Goal: Task Accomplishment & Management: Complete application form

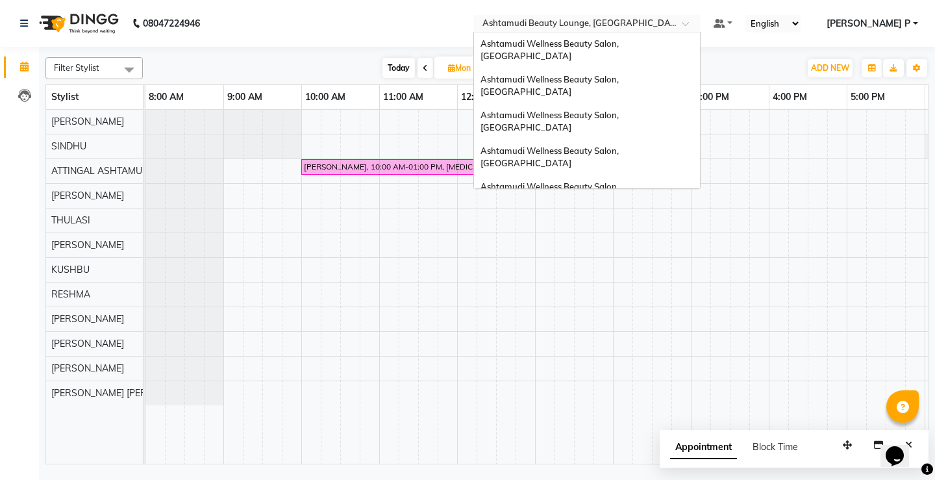
click at [698, 25] on span at bounding box center [690, 27] width 16 height 13
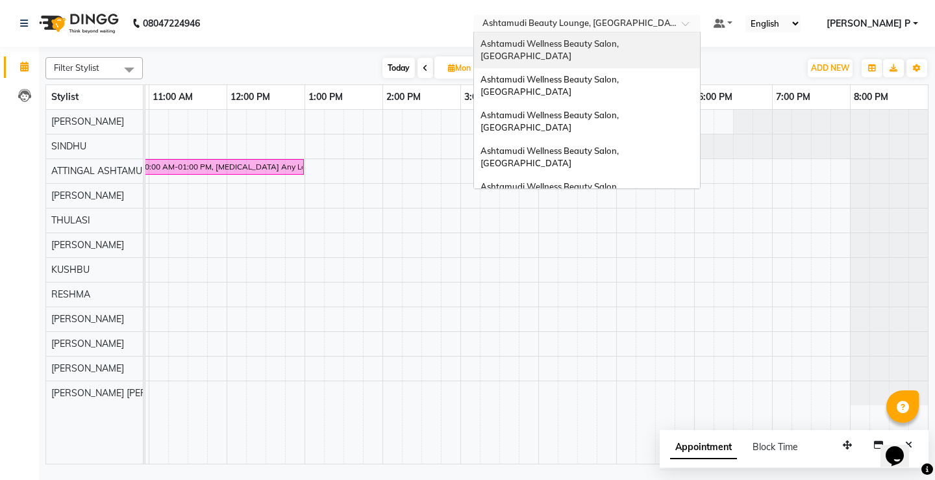
click at [621, 47] on span "Ashtamudi Wellness Beauty Salon, [GEOGRAPHIC_DATA]" at bounding box center [550, 49] width 140 height 23
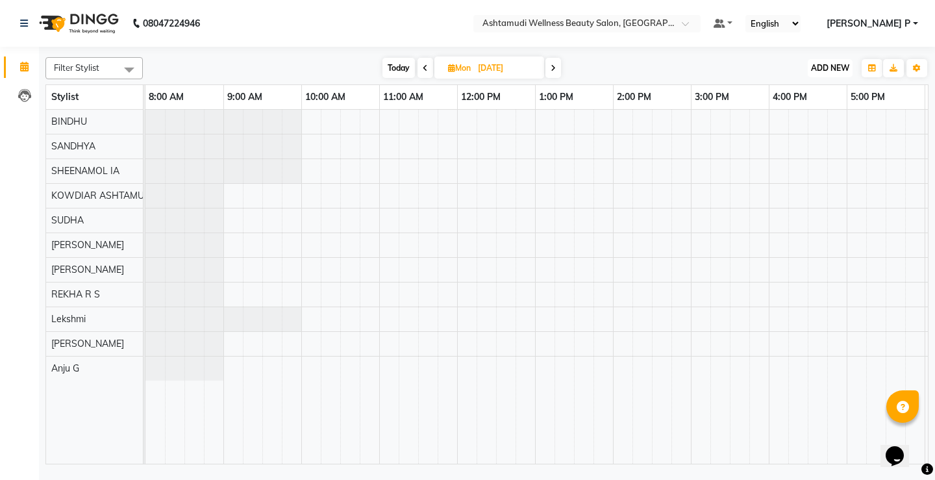
click at [829, 63] on span "ADD NEW" at bounding box center [830, 68] width 38 height 10
click at [817, 94] on button "Add Appointment" at bounding box center [800, 92] width 103 height 17
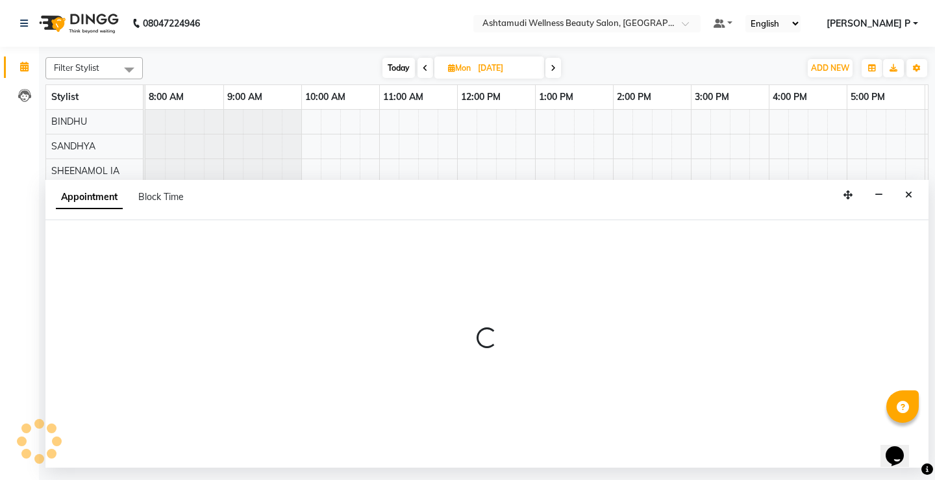
select select "tentative"
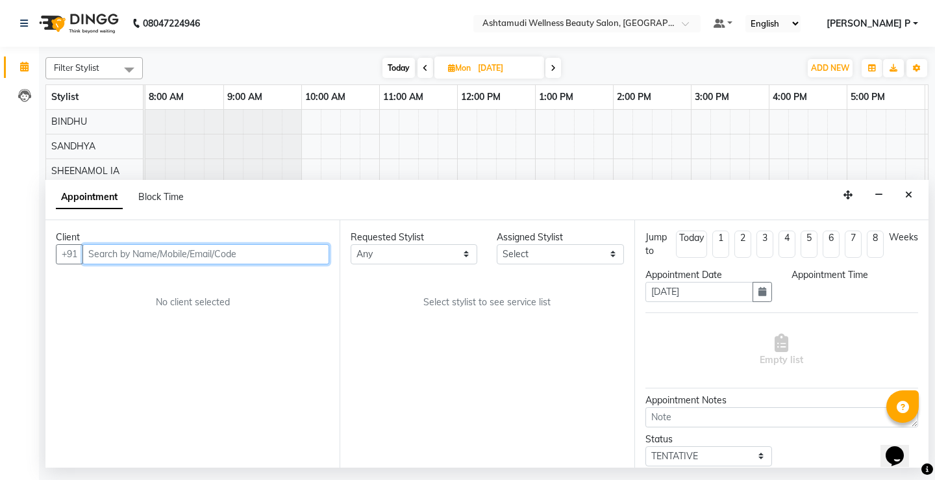
select select "540"
paste input "8129107503"
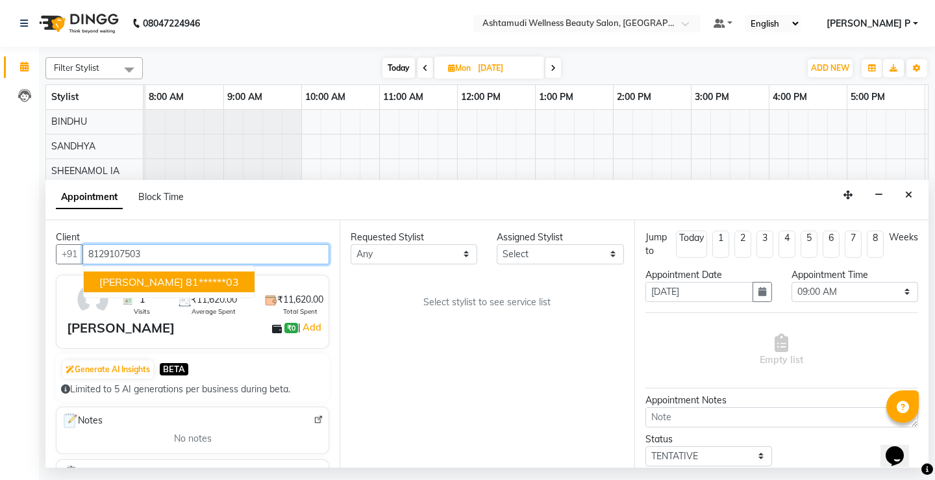
type input "8129107503"
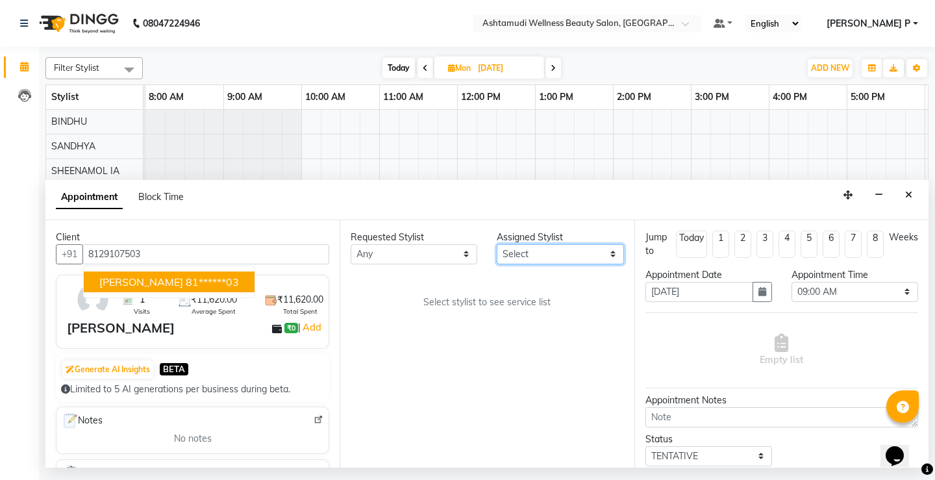
click at [610, 255] on select "Select [PERSON_NAME] Anju G KOWDIAR ASHTAMUDI [PERSON_NAME] R S [PERSON_NAME] […" at bounding box center [560, 254] width 127 height 20
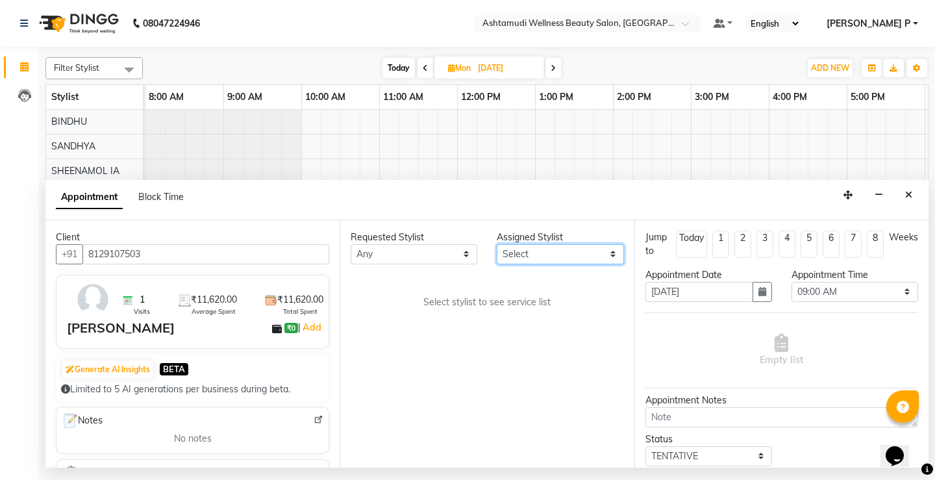
select select "27461"
click at [497, 244] on select "Select [PERSON_NAME] Anju G KOWDIAR ASHTAMUDI [PERSON_NAME] R S [PERSON_NAME] […" at bounding box center [560, 254] width 127 height 20
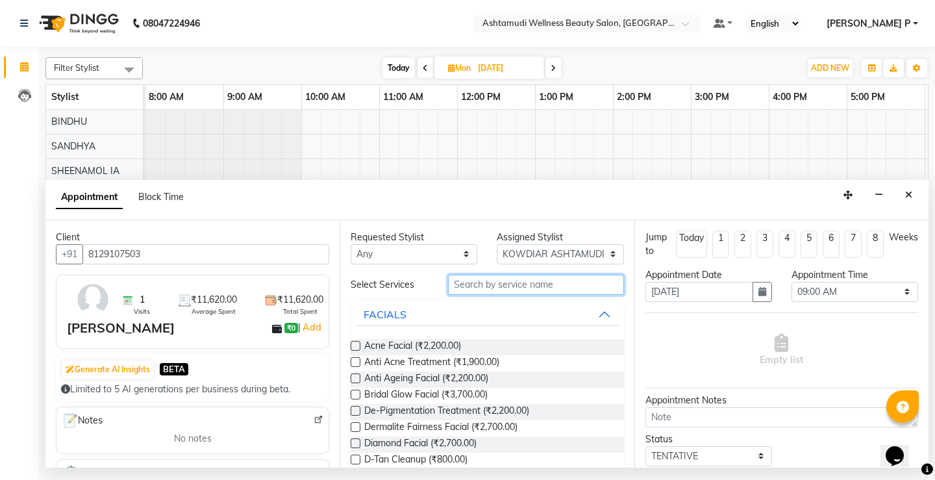
click at [466, 292] on input "text" at bounding box center [535, 285] width 175 height 20
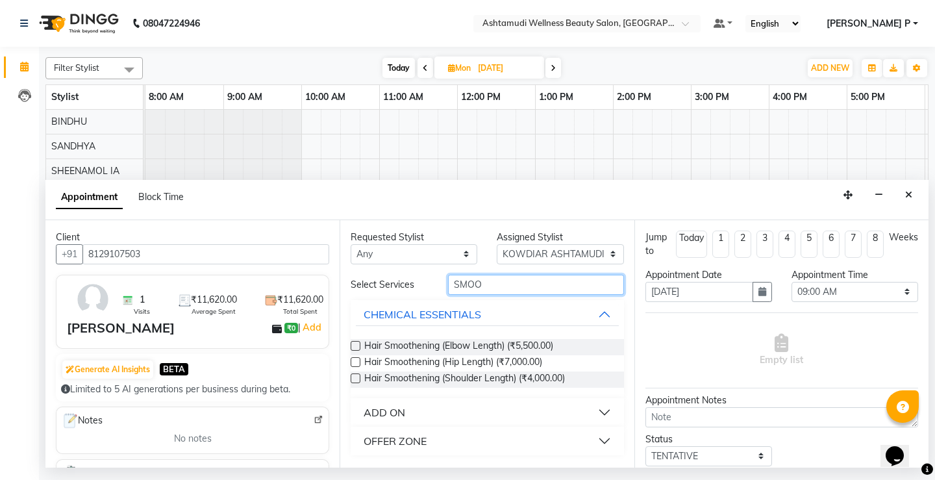
type input "SMOO"
click at [379, 444] on div "OFFER ZONE" at bounding box center [395, 441] width 63 height 16
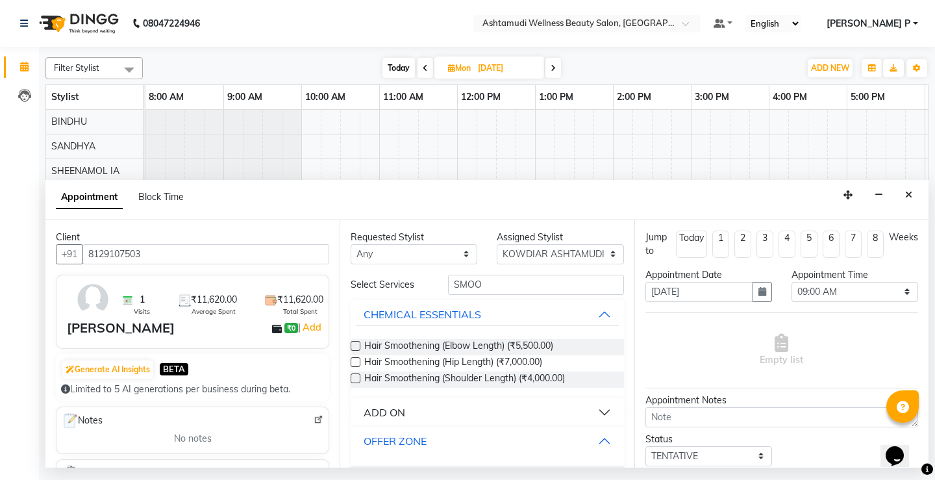
scroll to position [35, 0]
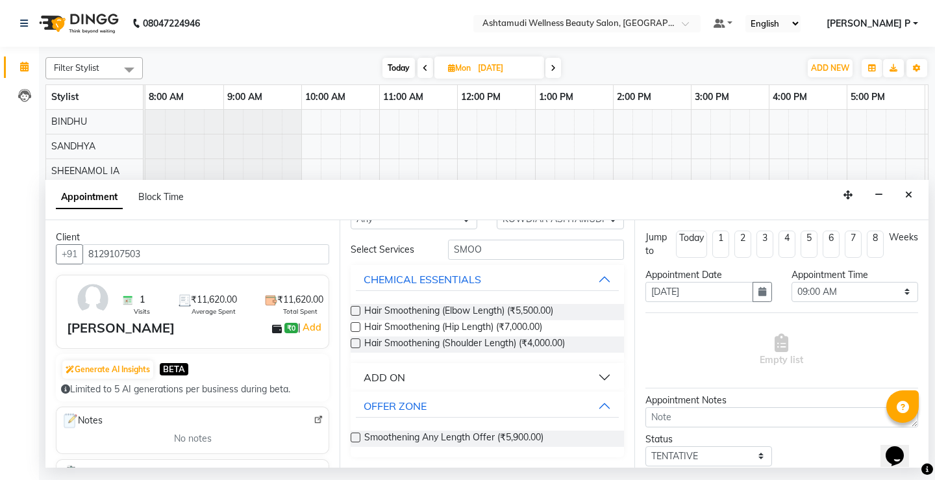
click at [356, 438] on label at bounding box center [356, 437] width 10 height 10
click at [356, 438] on input "checkbox" at bounding box center [355, 438] width 8 height 8
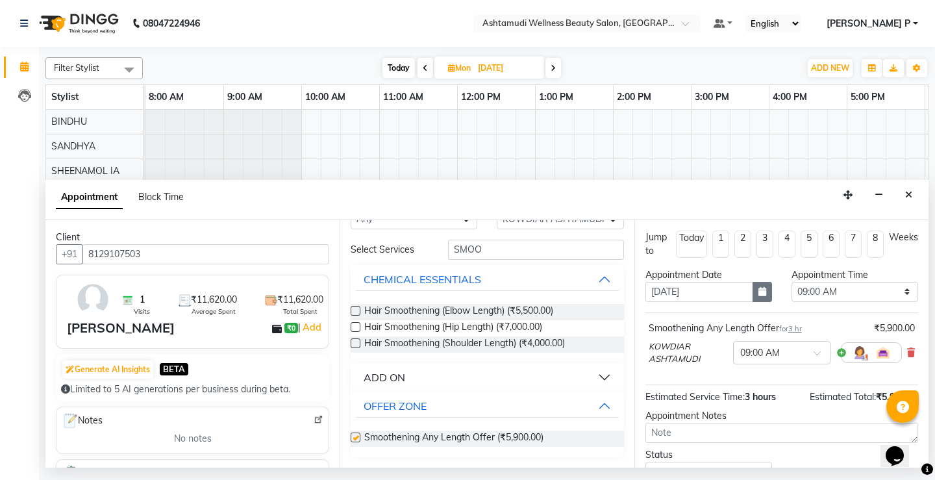
checkbox input "false"
click at [762, 292] on button "button" at bounding box center [762, 292] width 19 height 20
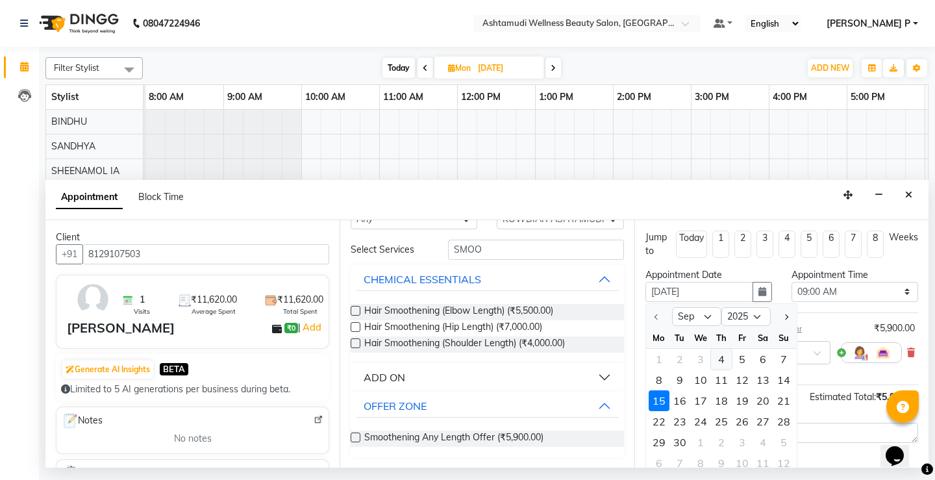
click at [720, 361] on div "4" at bounding box center [721, 359] width 21 height 21
type input "[DATE]"
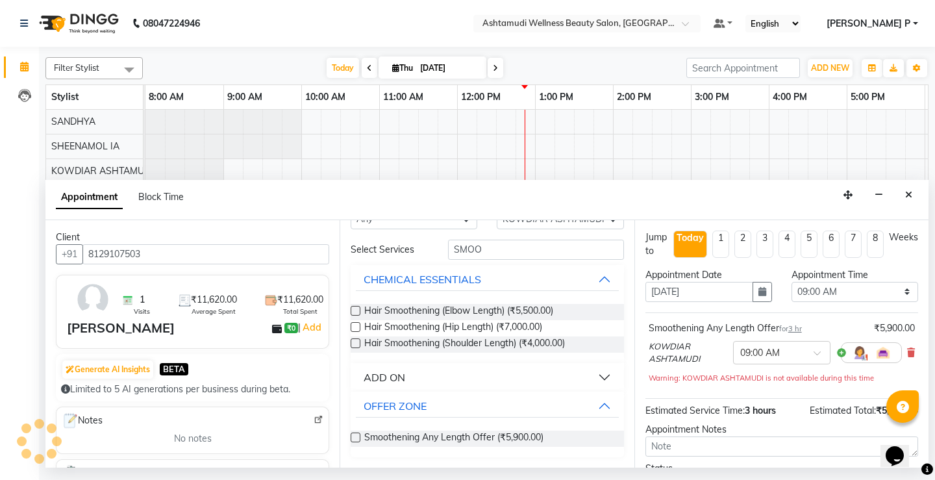
scroll to position [0, 231]
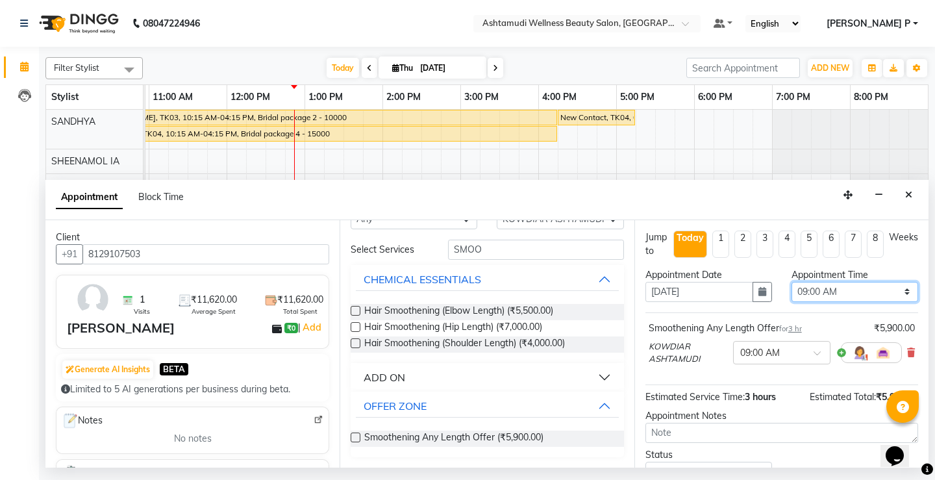
click at [897, 288] on select "Select 09:00 AM 09:15 AM 09:30 AM 09:45 AM 10:00 AM 10:15 AM 10:30 AM 10:45 AM …" at bounding box center [855, 292] width 127 height 20
select select "780"
click at [792, 282] on select "Select 09:00 AM 09:15 AM 09:30 AM 09:45 AM 10:00 AM 10:15 AM 10:30 AM 10:45 AM …" at bounding box center [855, 292] width 127 height 20
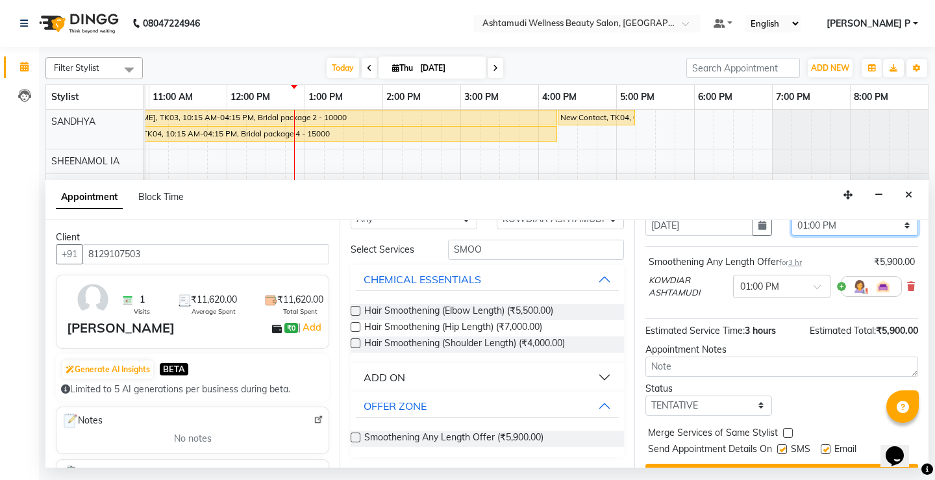
scroll to position [96, 0]
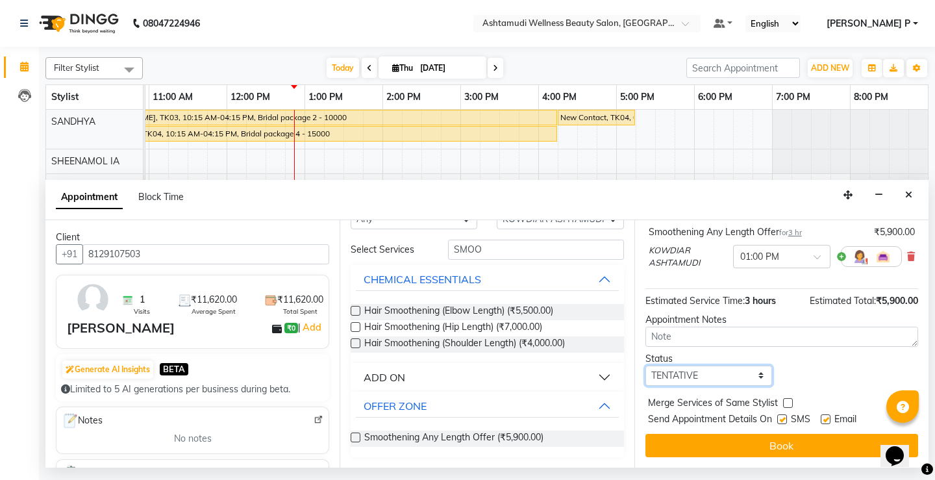
click at [700, 377] on select "Select TENTATIVE CONFIRM CHECK-IN UPCOMING" at bounding box center [708, 376] width 127 height 20
select select "confirm booking"
click at [645, 366] on select "Select TENTATIVE CONFIRM CHECK-IN UPCOMING" at bounding box center [708, 376] width 127 height 20
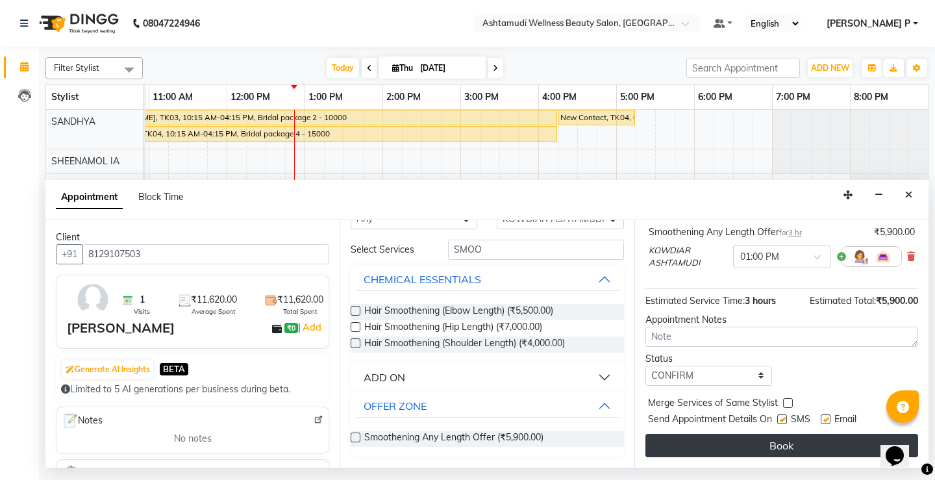
click at [773, 441] on button "Book" at bounding box center [781, 445] width 273 height 23
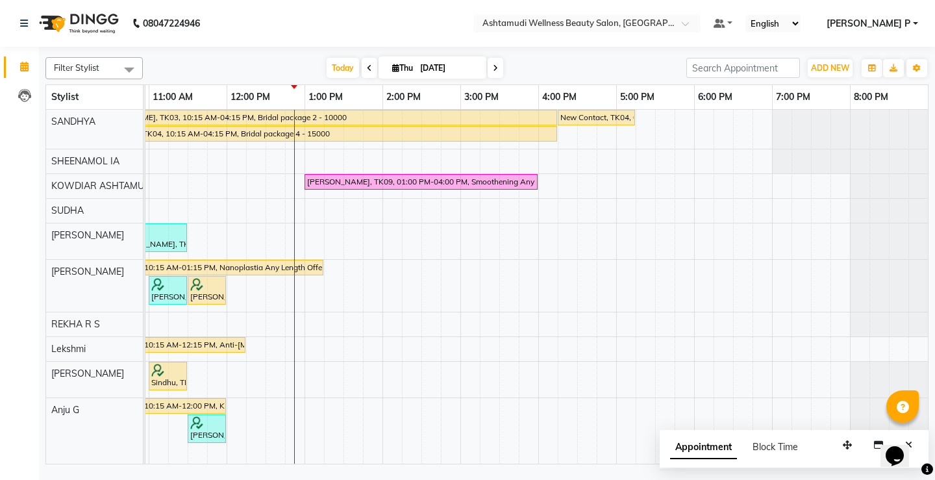
scroll to position [0, 0]
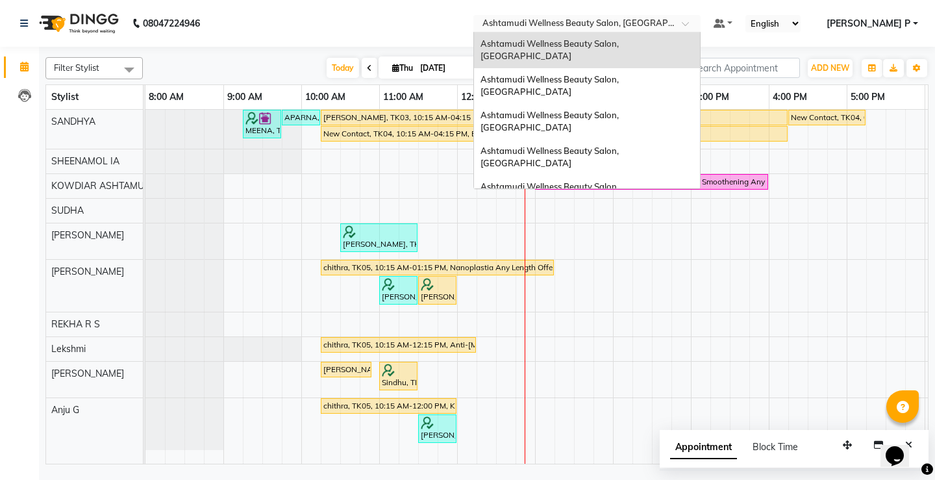
click at [701, 21] on div at bounding box center [586, 24] width 227 height 13
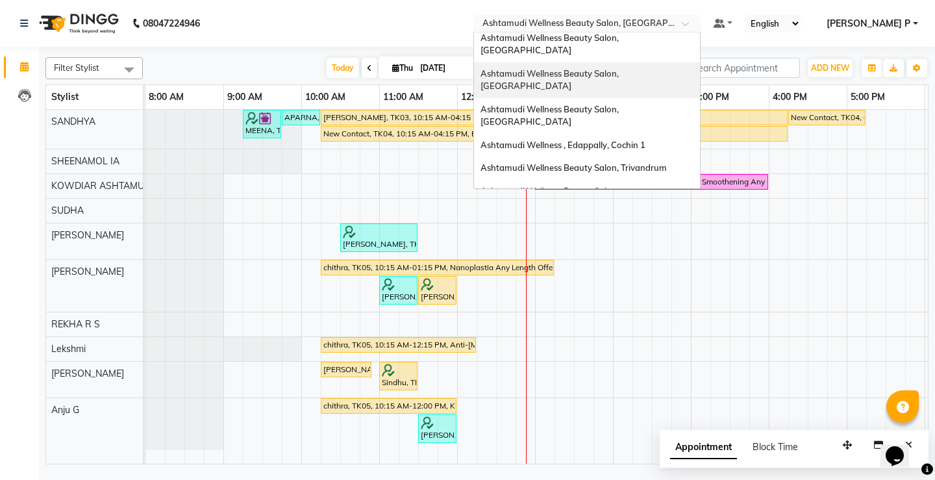
scroll to position [88, 0]
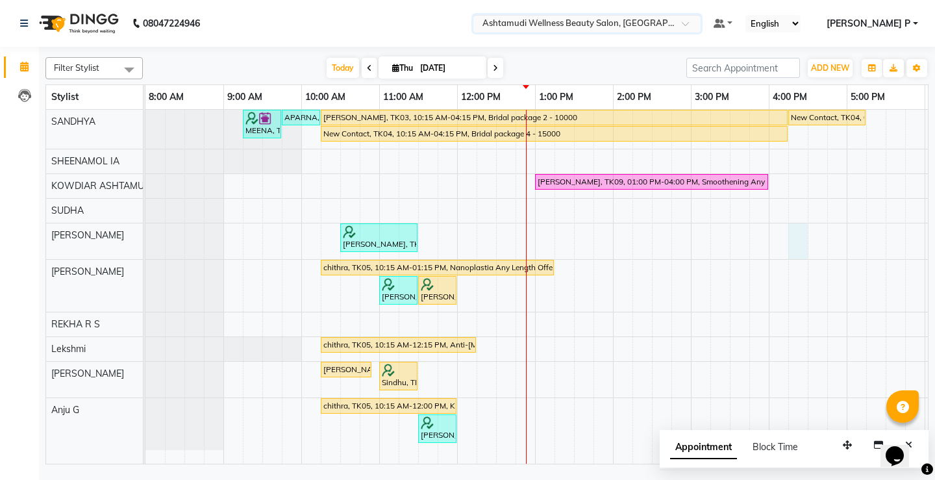
click at [803, 258] on div "MEENA, TK01, 09:15 AM-09:45 AM, Blow Dry Setting APARNA, TK02, 09:45 AM-10:15 A…" at bounding box center [651, 287] width 1013 height 354
select select "41198"
select select "975"
select select "tentative"
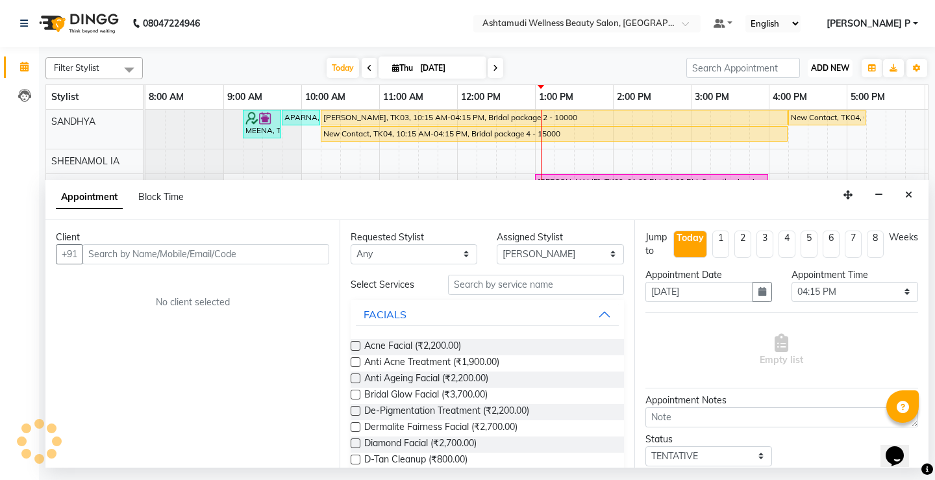
click at [811, 66] on span "ADD NEW" at bounding box center [830, 68] width 38 height 10
click at [801, 95] on button "Add Appointment" at bounding box center [800, 92] width 103 height 17
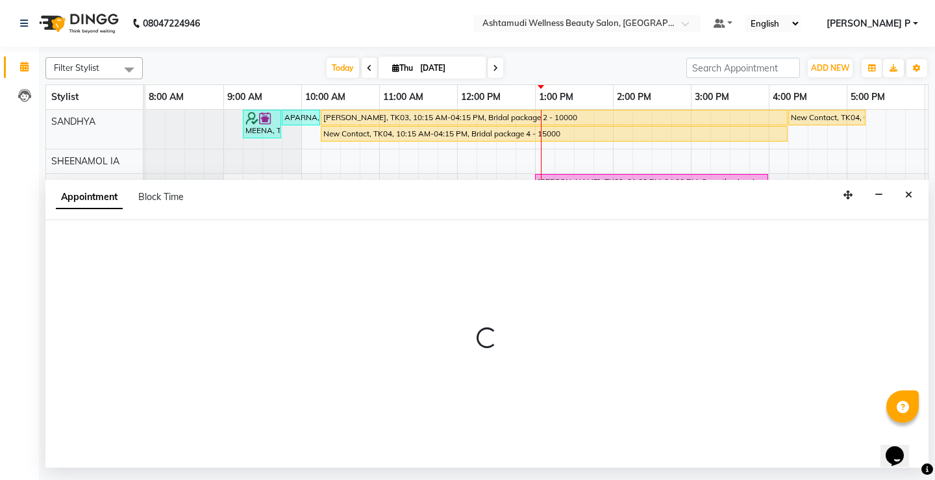
select select "540"
select select "tentative"
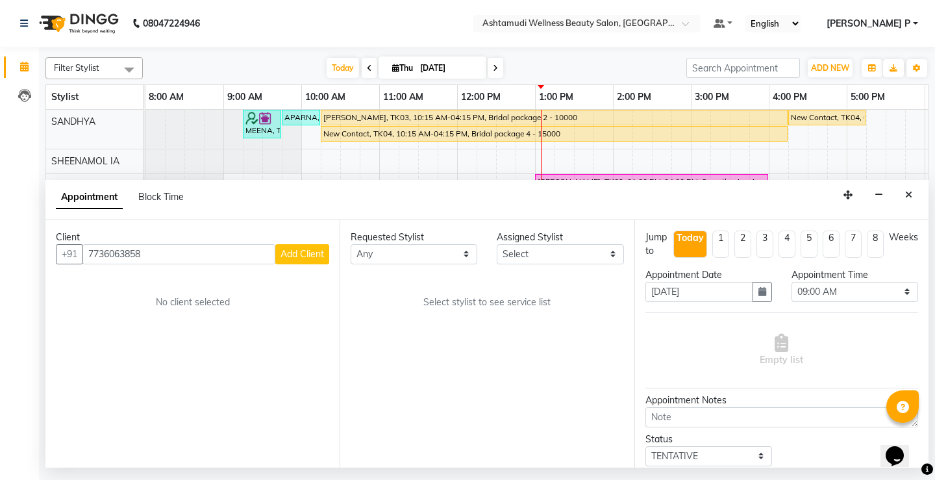
type input "7736063858"
click at [308, 255] on span "Add Client" at bounding box center [303, 254] width 44 height 12
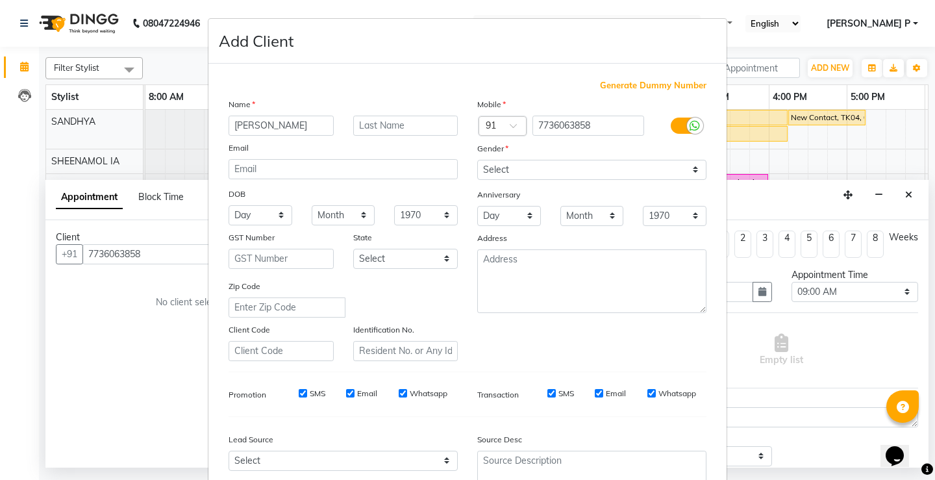
type input "[PERSON_NAME]"
click at [541, 177] on select "Select [DEMOGRAPHIC_DATA] [DEMOGRAPHIC_DATA] Other Prefer Not To Say" at bounding box center [591, 170] width 229 height 20
select select "[DEMOGRAPHIC_DATA]"
click at [477, 160] on select "Select [DEMOGRAPHIC_DATA] [DEMOGRAPHIC_DATA] Other Prefer Not To Say" at bounding box center [591, 170] width 229 height 20
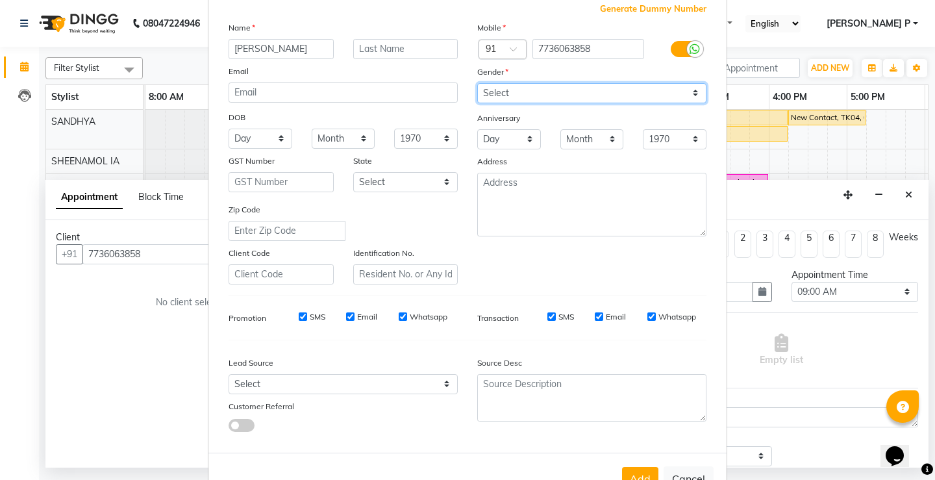
scroll to position [119, 0]
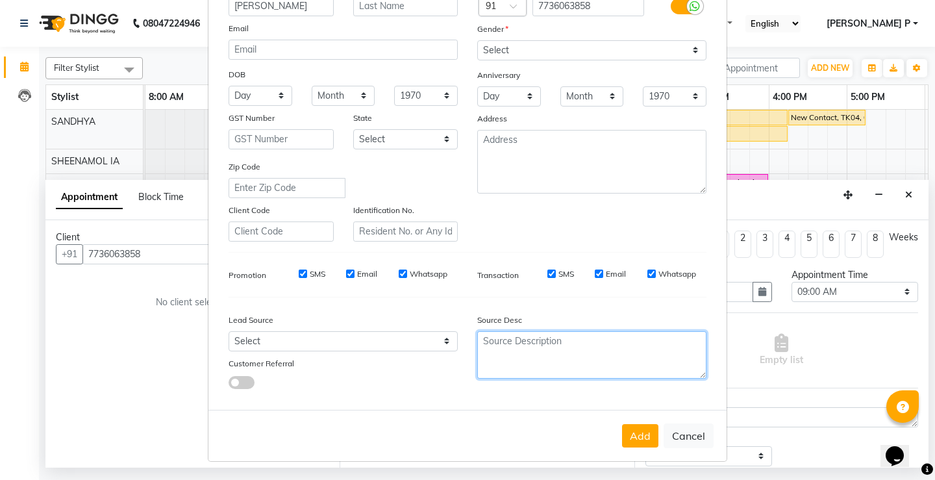
click at [493, 347] on textarea at bounding box center [591, 354] width 229 height 47
type textarea "TELECALLING"
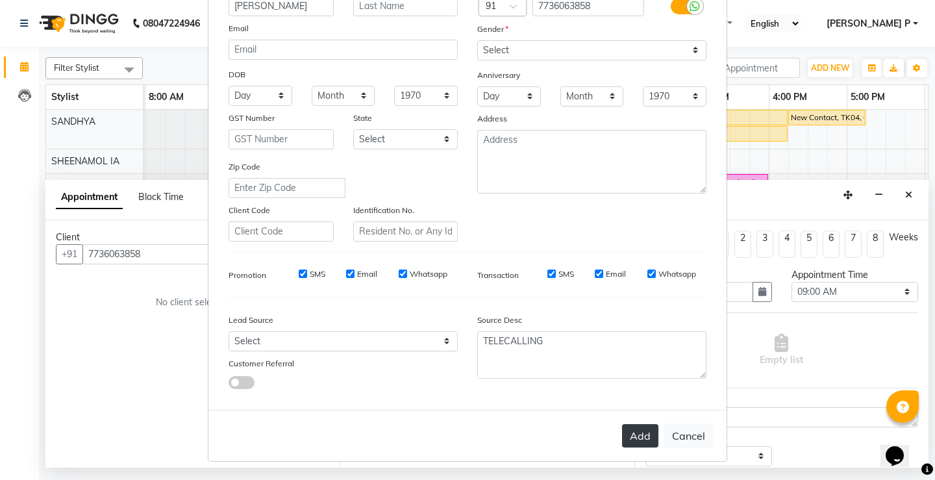
click at [624, 434] on button "Add" at bounding box center [640, 435] width 36 height 23
type input "77******58"
select select
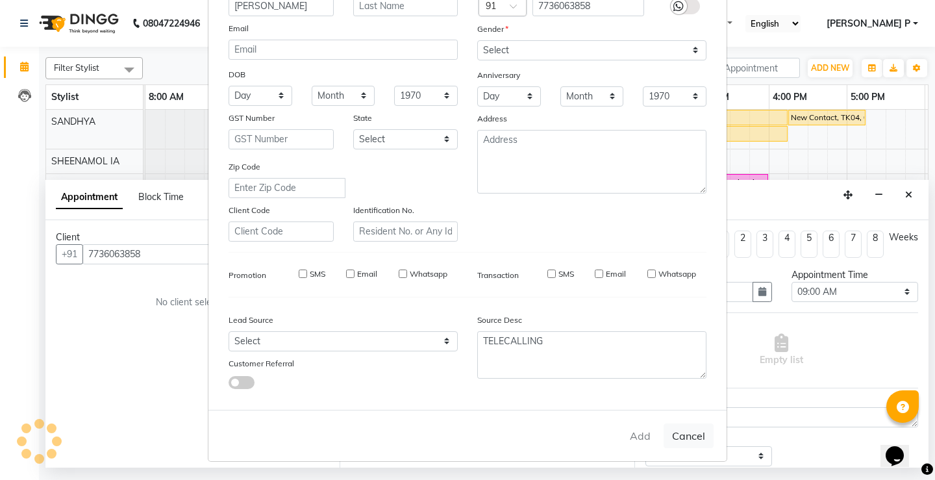
select select
checkbox input "false"
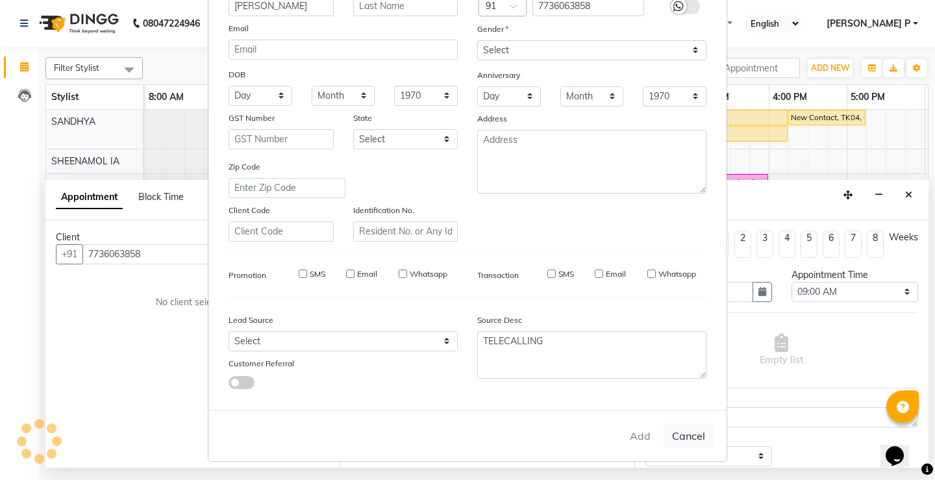
checkbox input "false"
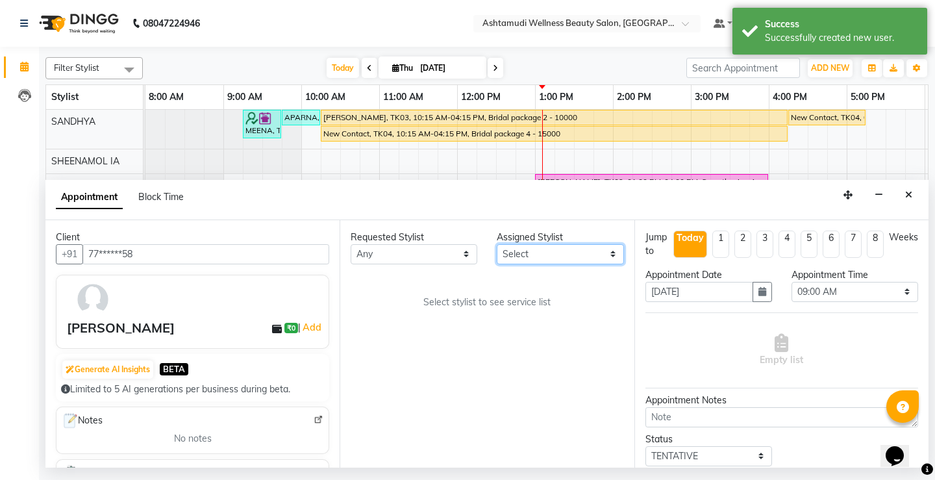
click at [615, 258] on select "Select [PERSON_NAME] Anju G KOWDIAR ASHTAMUDI [PERSON_NAME] R S [PERSON_NAME] […" at bounding box center [560, 254] width 127 height 20
select select "27461"
click at [497, 244] on select "Select [PERSON_NAME] Anju G KOWDIAR ASHTAMUDI [PERSON_NAME] R S [PERSON_NAME] […" at bounding box center [560, 254] width 127 height 20
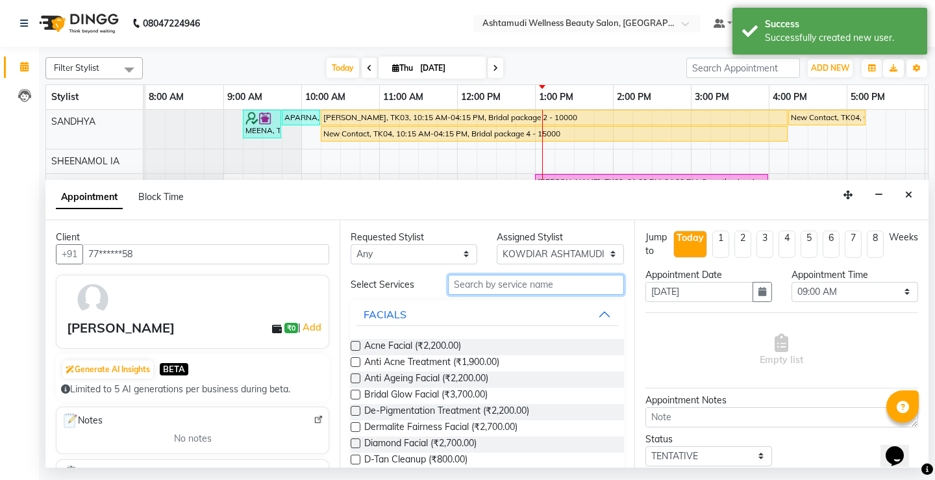
click at [458, 283] on input "text" at bounding box center [535, 285] width 175 height 20
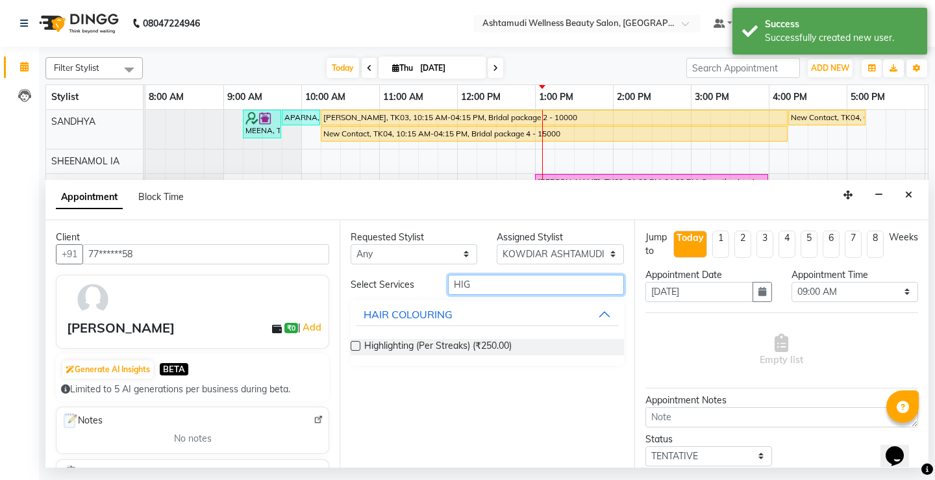
type input "HIG"
click at [357, 346] on label at bounding box center [356, 346] width 10 height 10
click at [357, 346] on input "checkbox" at bounding box center [355, 347] width 8 height 8
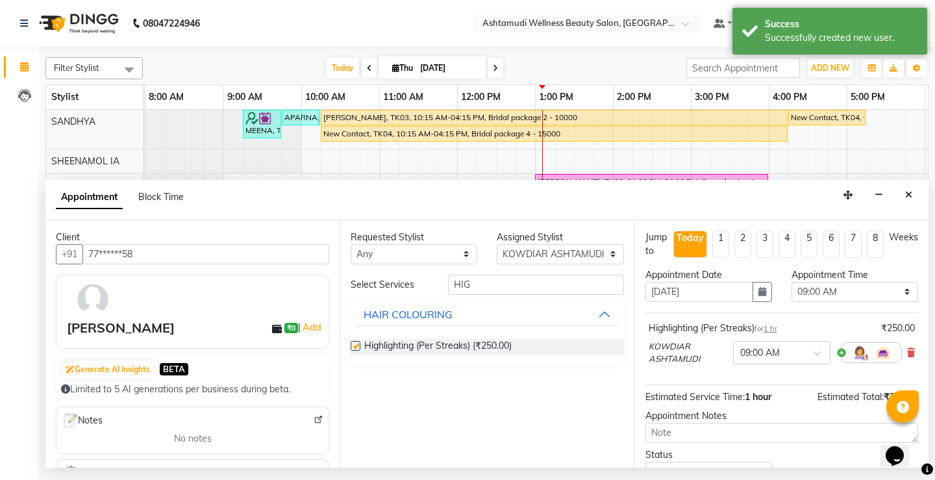
checkbox input "false"
click at [475, 286] on input "HIG" at bounding box center [535, 285] width 175 height 20
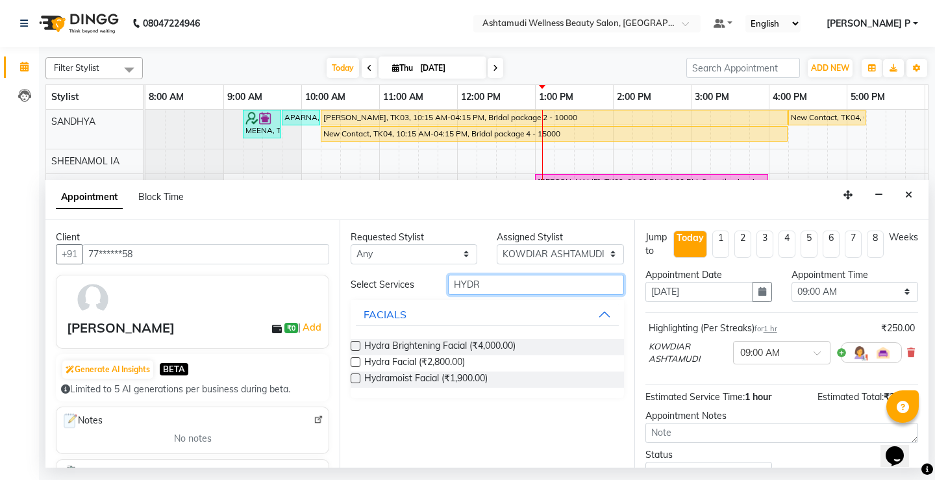
type input "HYDR"
click at [356, 362] on label at bounding box center [356, 362] width 10 height 10
click at [356, 362] on input "checkbox" at bounding box center [355, 363] width 8 height 8
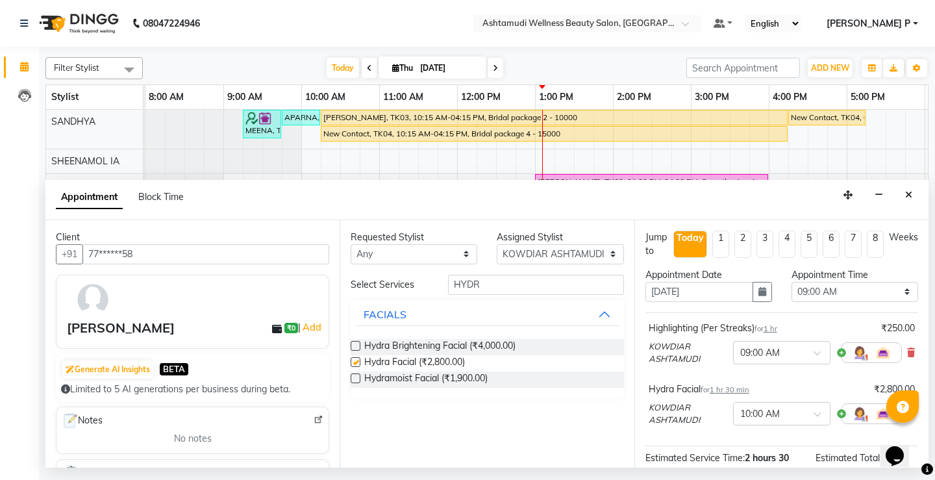
checkbox input "false"
click at [878, 295] on select "Select 09:00 AM 09:15 AM 09:30 AM 09:45 AM 10:00 AM 10:15 AM 10:30 AM 10:45 AM …" at bounding box center [855, 292] width 127 height 20
select select "900"
click at [792, 282] on select "Select 09:00 AM 09:15 AM 09:30 AM 09:45 AM 10:00 AM 10:15 AM 10:30 AM 10:45 AM …" at bounding box center [855, 292] width 127 height 20
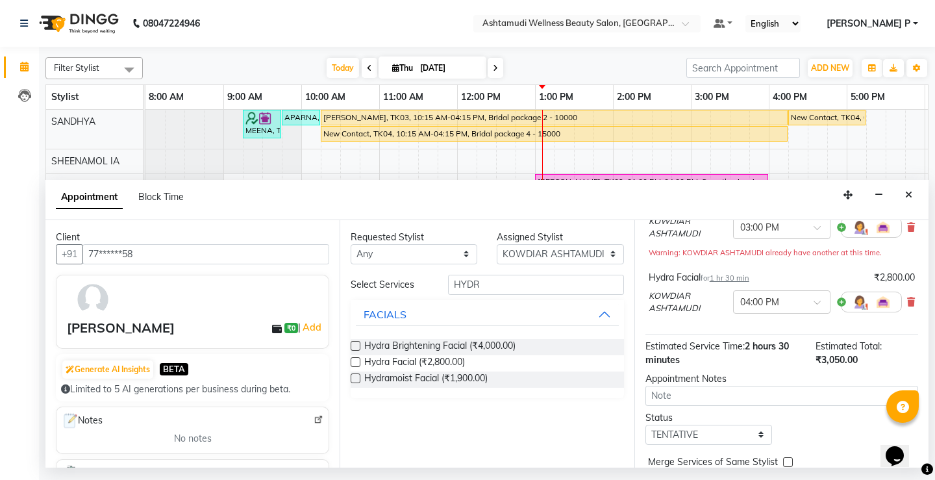
scroll to position [184, 0]
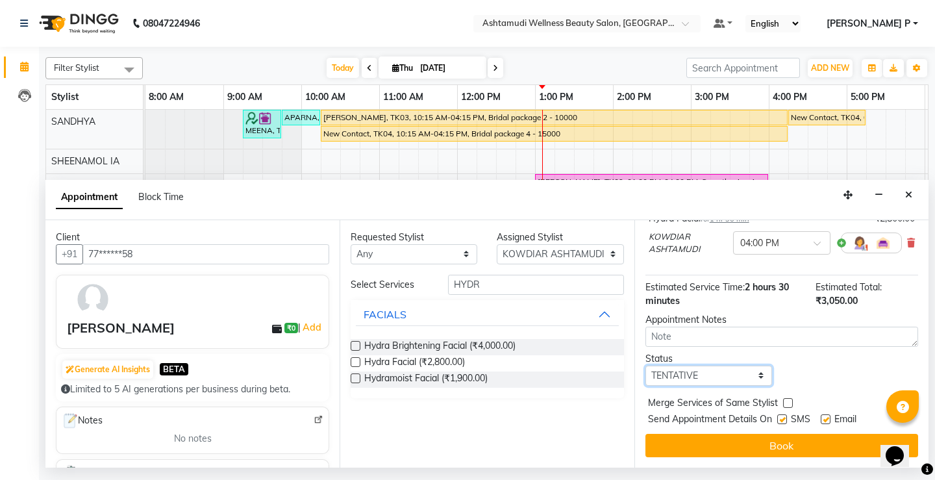
click at [758, 371] on select "Select TENTATIVE CONFIRM CHECK-IN UPCOMING" at bounding box center [708, 376] width 127 height 20
select select "confirm booking"
click at [645, 366] on select "Select TENTATIVE CONFIRM CHECK-IN UPCOMING" at bounding box center [708, 376] width 127 height 20
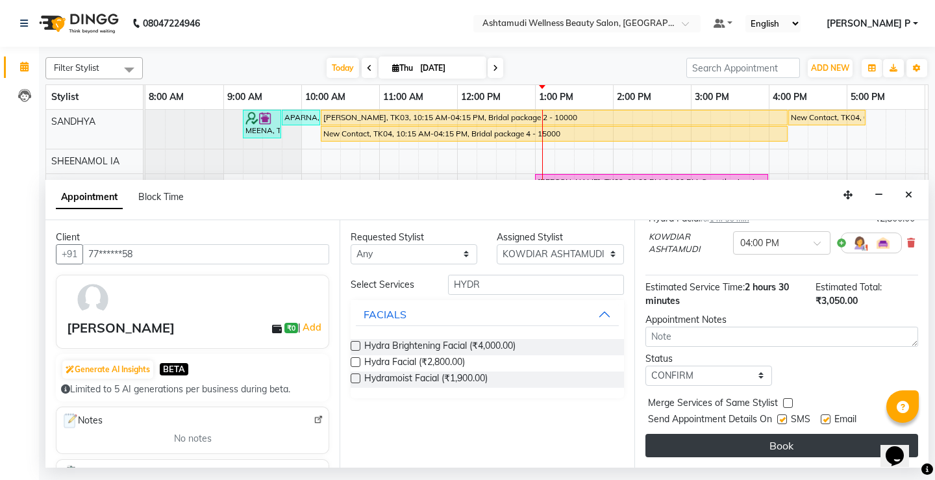
click at [771, 453] on button "Book" at bounding box center [781, 445] width 273 height 23
